Goal: Use online tool/utility: Use online tool/utility

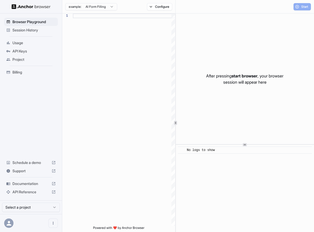
scroll to position [37, 0]
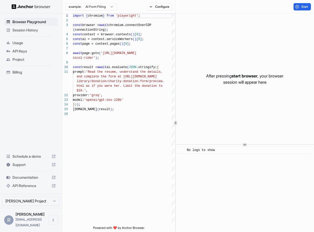
click at [33, 31] on span "Session History" at bounding box center [33, 30] width 43 height 5
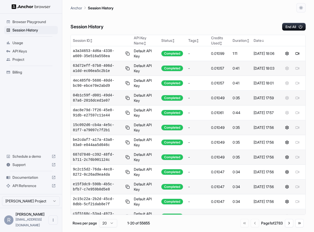
click at [39, 20] on span "Browser Playground" at bounding box center [33, 21] width 43 height 5
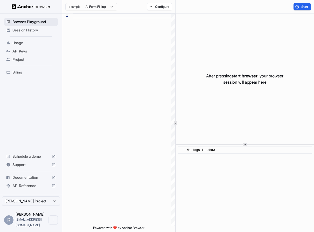
scroll to position [37, 0]
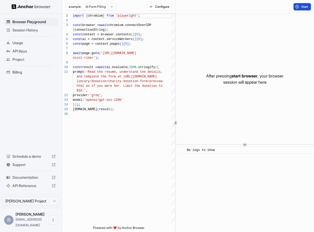
click at [306, 8] on span "Start" at bounding box center [305, 7] width 7 height 4
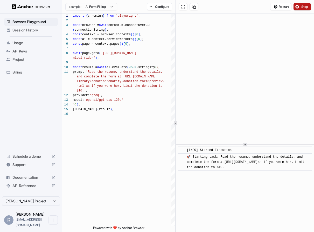
click at [305, 4] on button "Stop" at bounding box center [302, 6] width 17 height 7
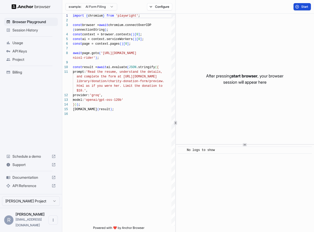
click at [304, 7] on span "Start" at bounding box center [305, 7] width 7 height 4
click at [305, 8] on span "Start" at bounding box center [305, 7] width 7 height 4
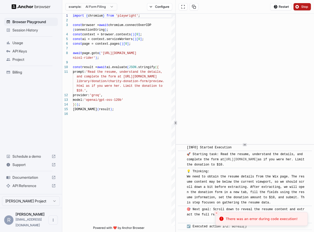
scroll to position [15, 0]
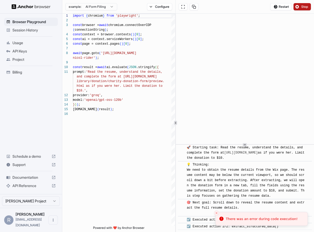
click at [307, 6] on span "Stop" at bounding box center [305, 7] width 7 height 4
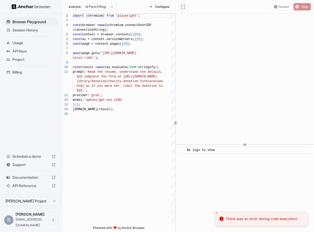
scroll to position [0, 0]
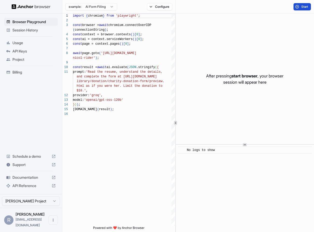
click at [306, 5] on span "Start" at bounding box center [305, 7] width 7 height 4
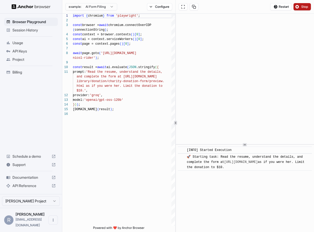
click at [304, 6] on span "Stop" at bounding box center [305, 7] width 7 height 4
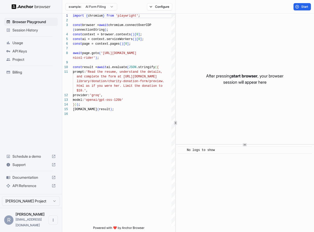
click at [280, 9] on div "Start" at bounding box center [245, 6] width 139 height 13
click at [306, 9] on button "Start" at bounding box center [302, 6] width 17 height 7
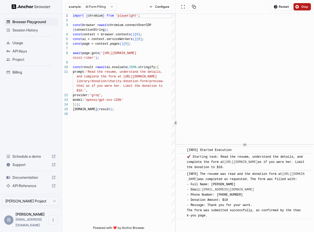
scroll to position [6, 0]
click at [305, 6] on span "Stop" at bounding box center [305, 7] width 7 height 4
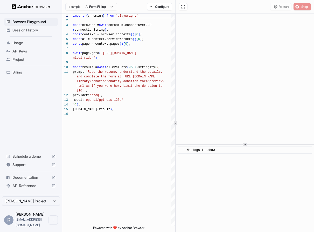
scroll to position [0, 0]
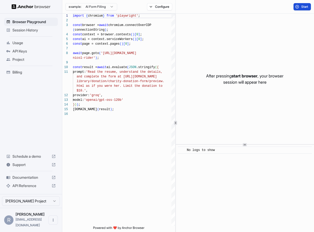
click at [304, 7] on span "Start" at bounding box center [305, 7] width 7 height 4
click at [302, 8] on span "Start" at bounding box center [305, 7] width 7 height 4
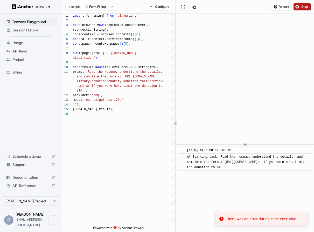
click at [303, 8] on span "Stop" at bounding box center [305, 7] width 7 height 4
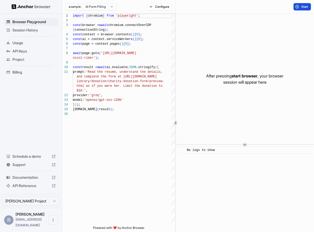
click at [305, 5] on span "Start" at bounding box center [305, 7] width 7 height 4
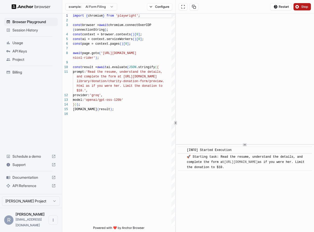
click at [302, 7] on span "Stop" at bounding box center [305, 7] width 7 height 4
